Goal: Navigation & Orientation: Go to known website

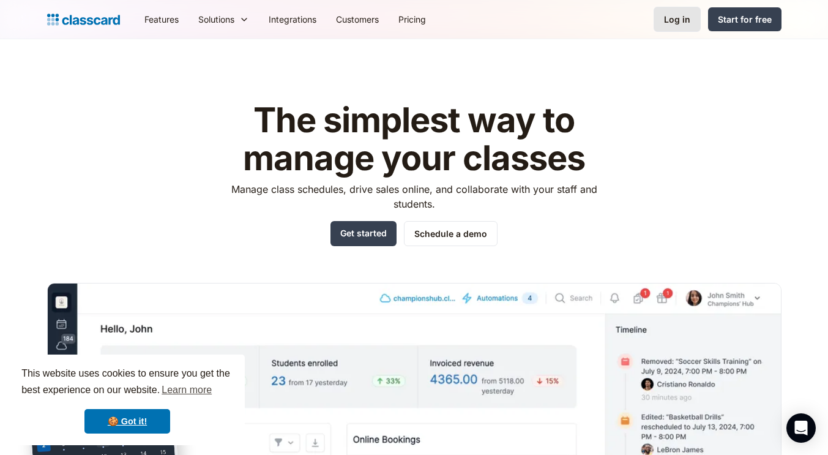
click at [683, 17] on div "Log in" at bounding box center [677, 19] width 26 height 13
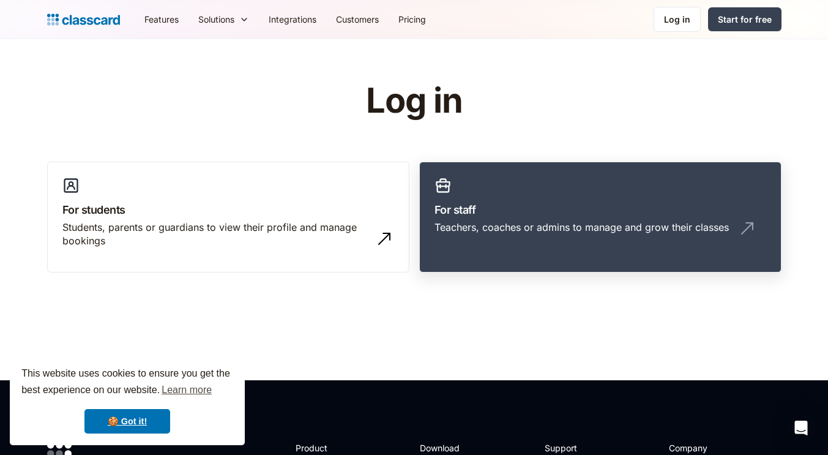
click at [583, 225] on div "Teachers, coaches or admins to manage and grow their classes" at bounding box center [581, 226] width 294 height 13
